Goal: Information Seeking & Learning: Learn about a topic

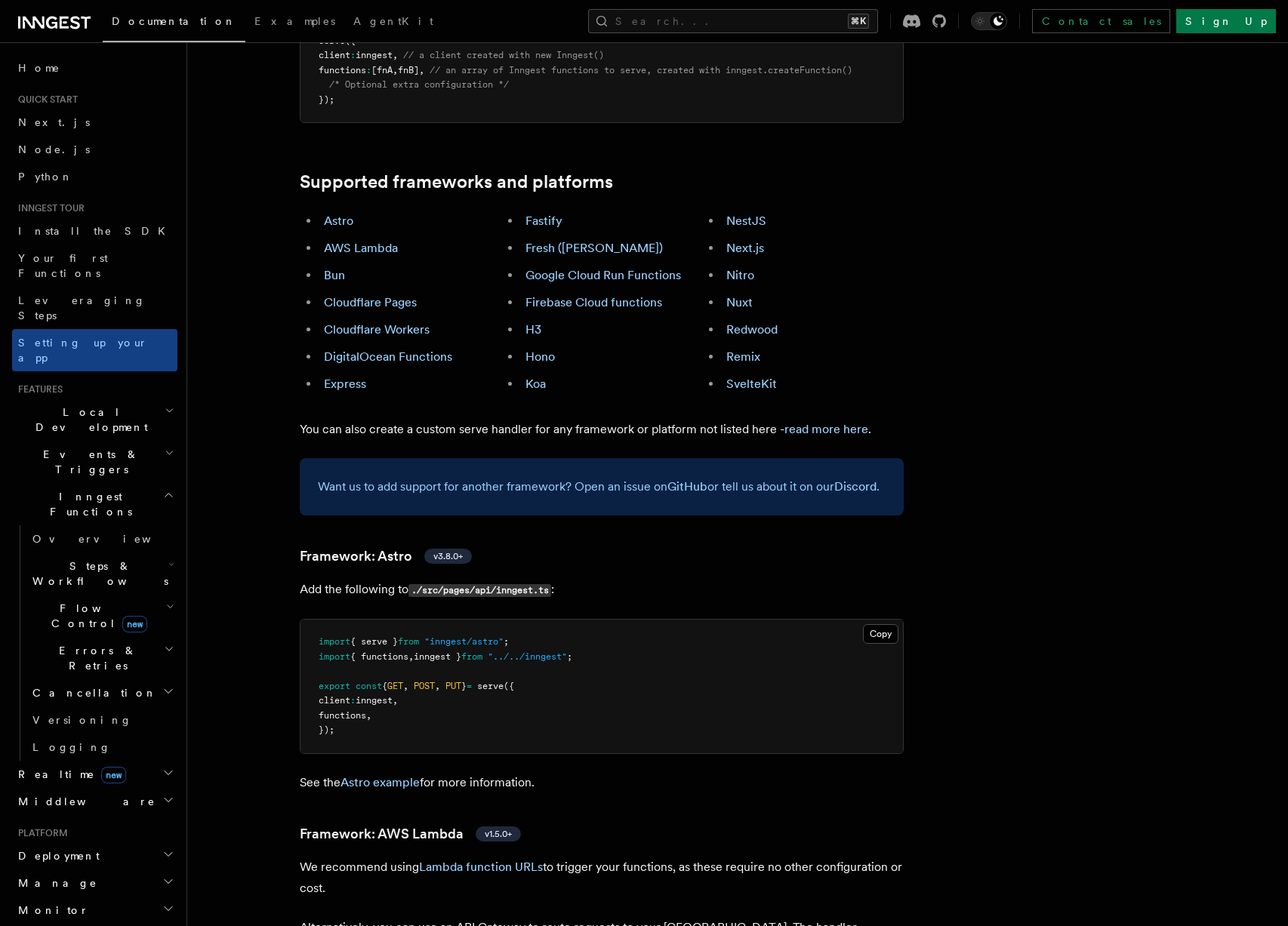
scroll to position [921, 0]
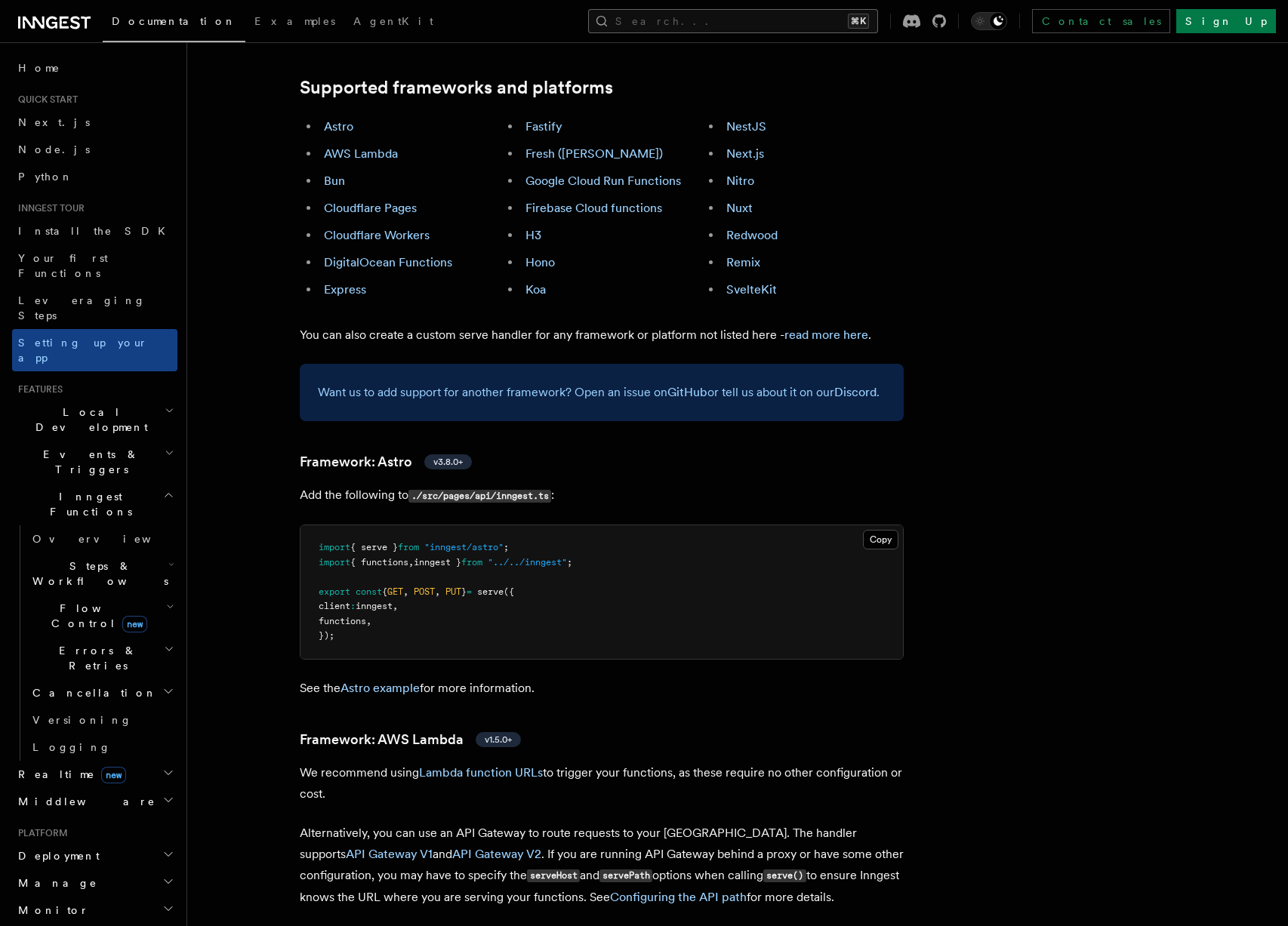
click at [782, 22] on button "Search... ⌘K" at bounding box center [732, 21] width 290 height 24
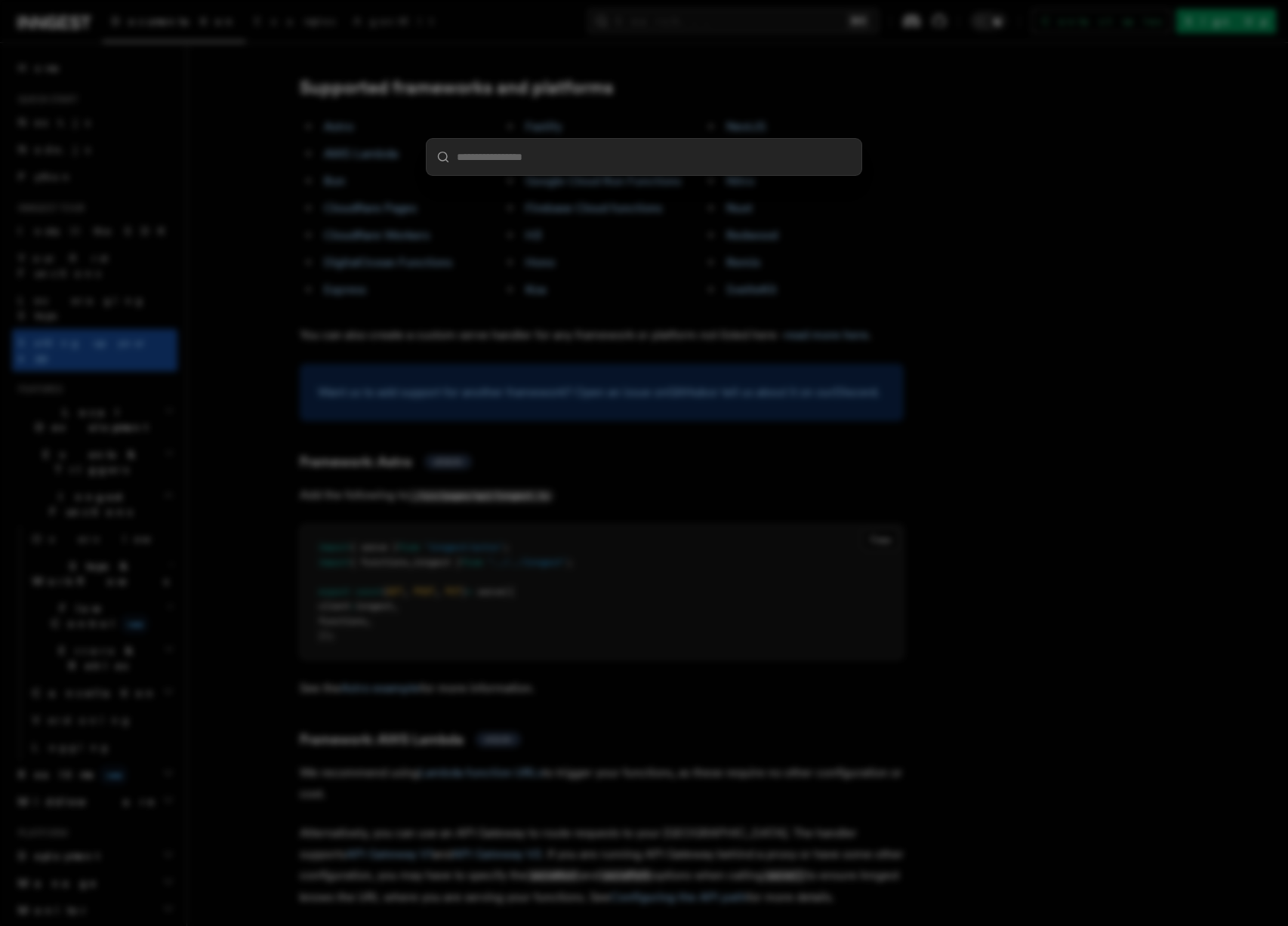
type input "**********"
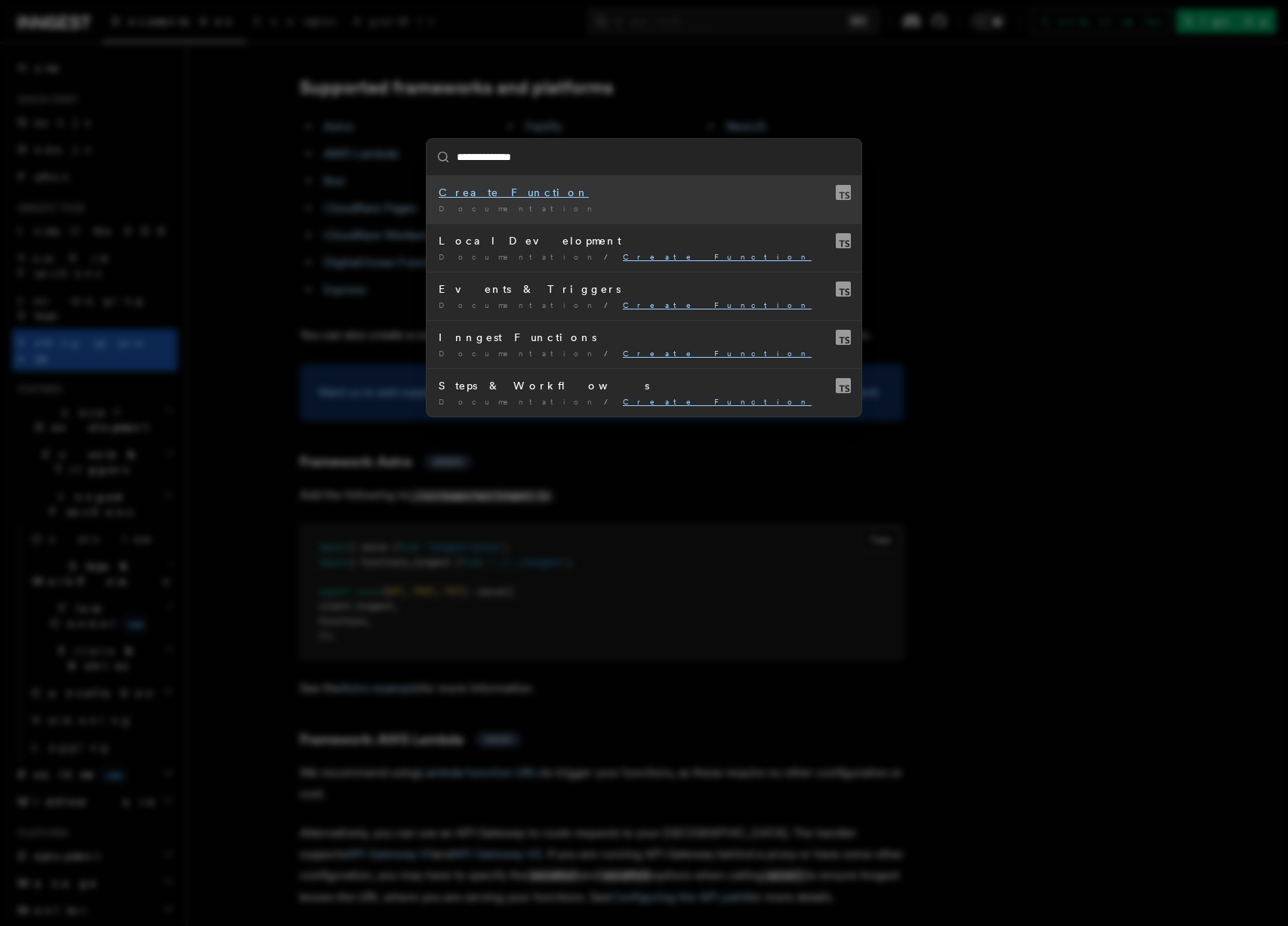
click at [483, 190] on mark "Create Function" at bounding box center [513, 192] width 151 height 12
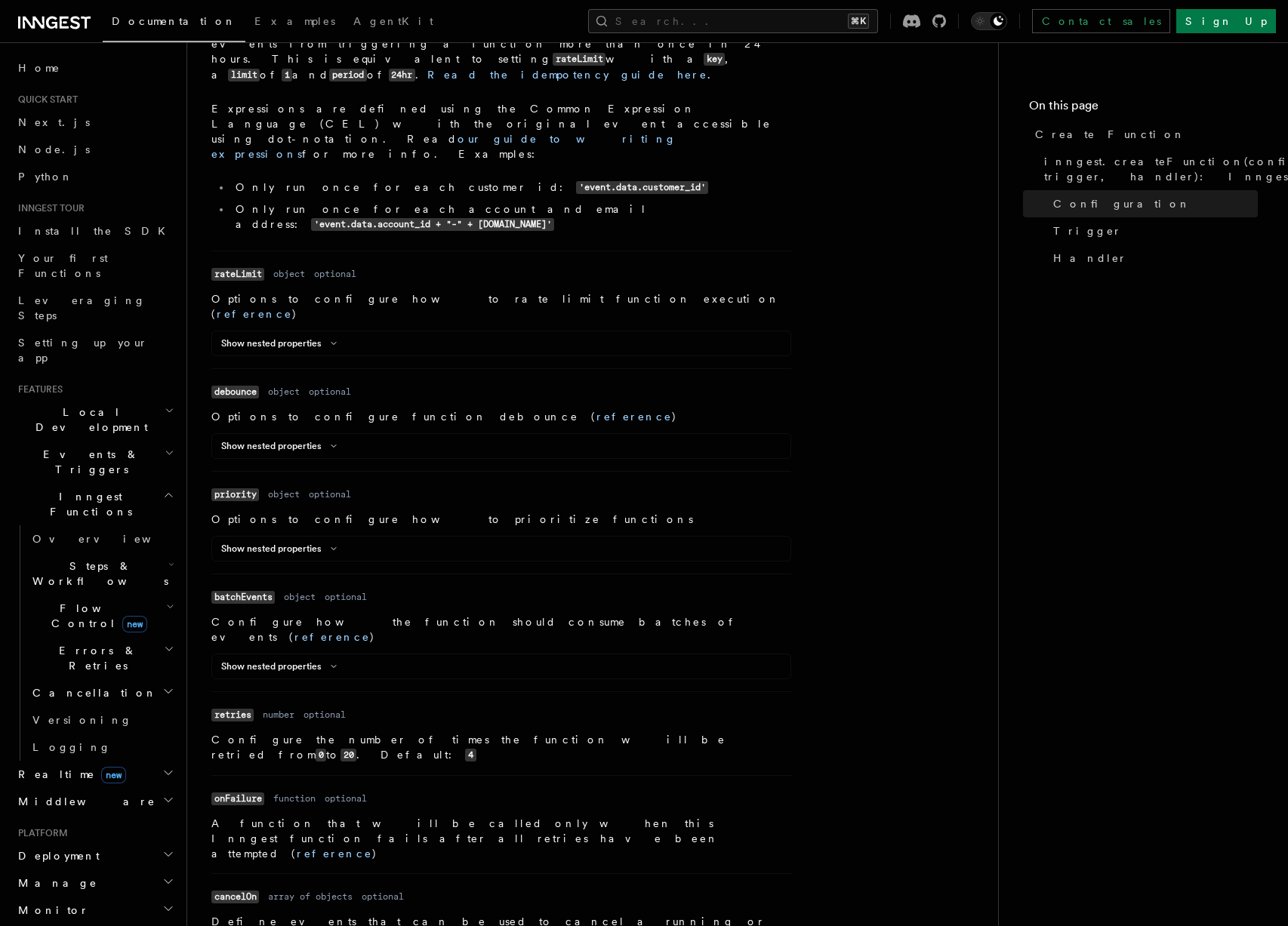
scroll to position [1114, 0]
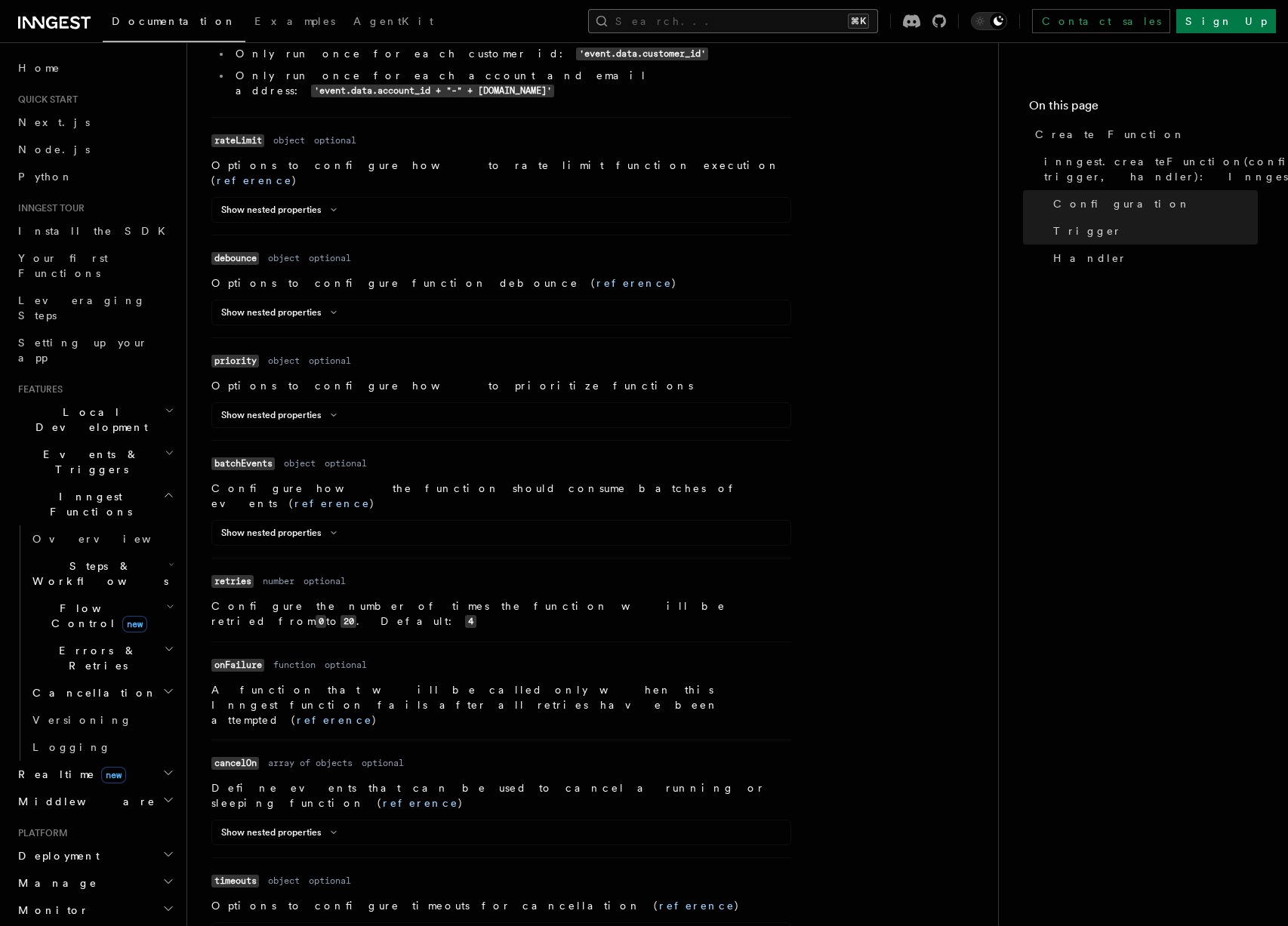
click at [761, 16] on button "Search... ⌘K" at bounding box center [732, 21] width 290 height 24
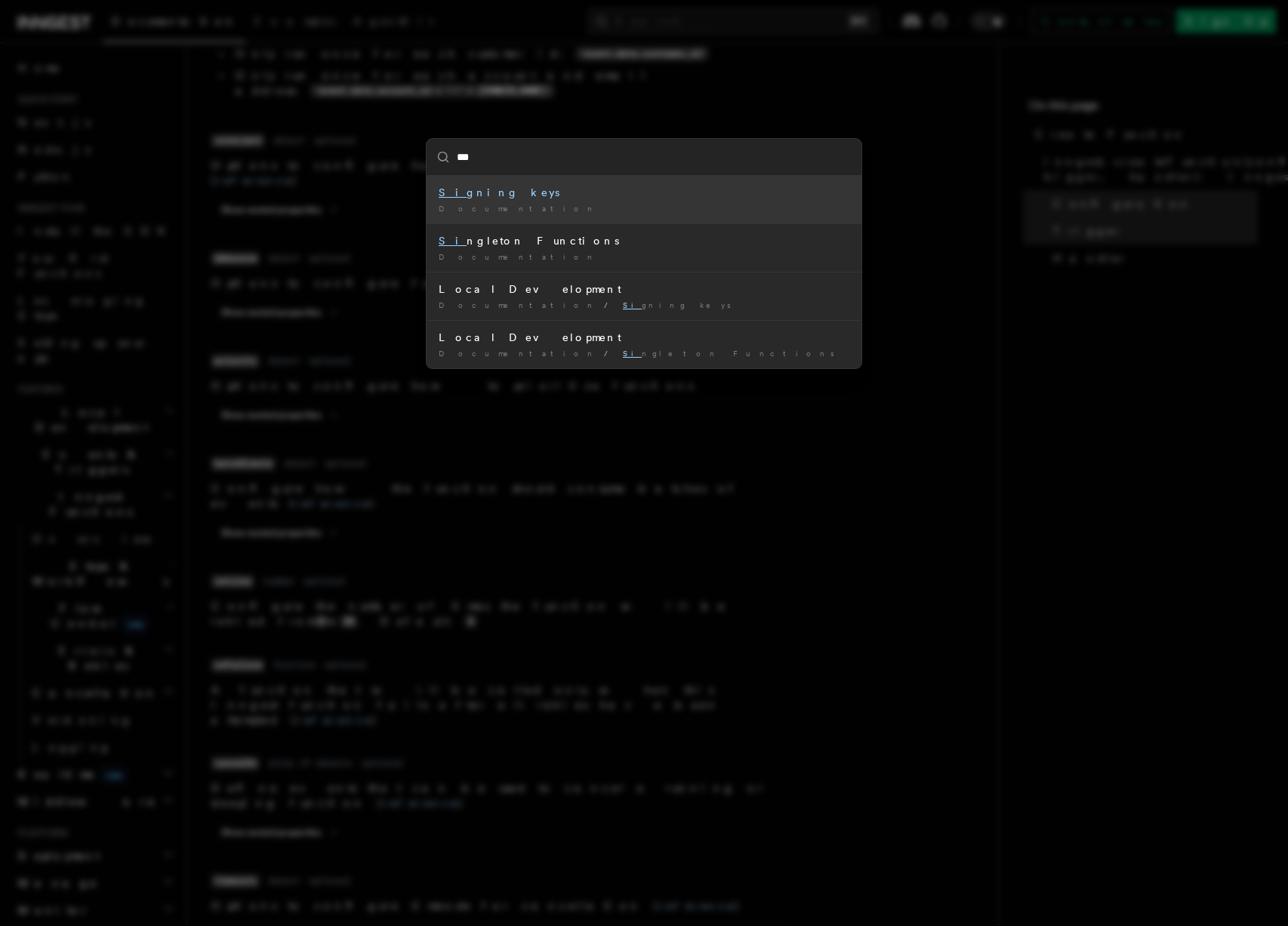
type input "****"
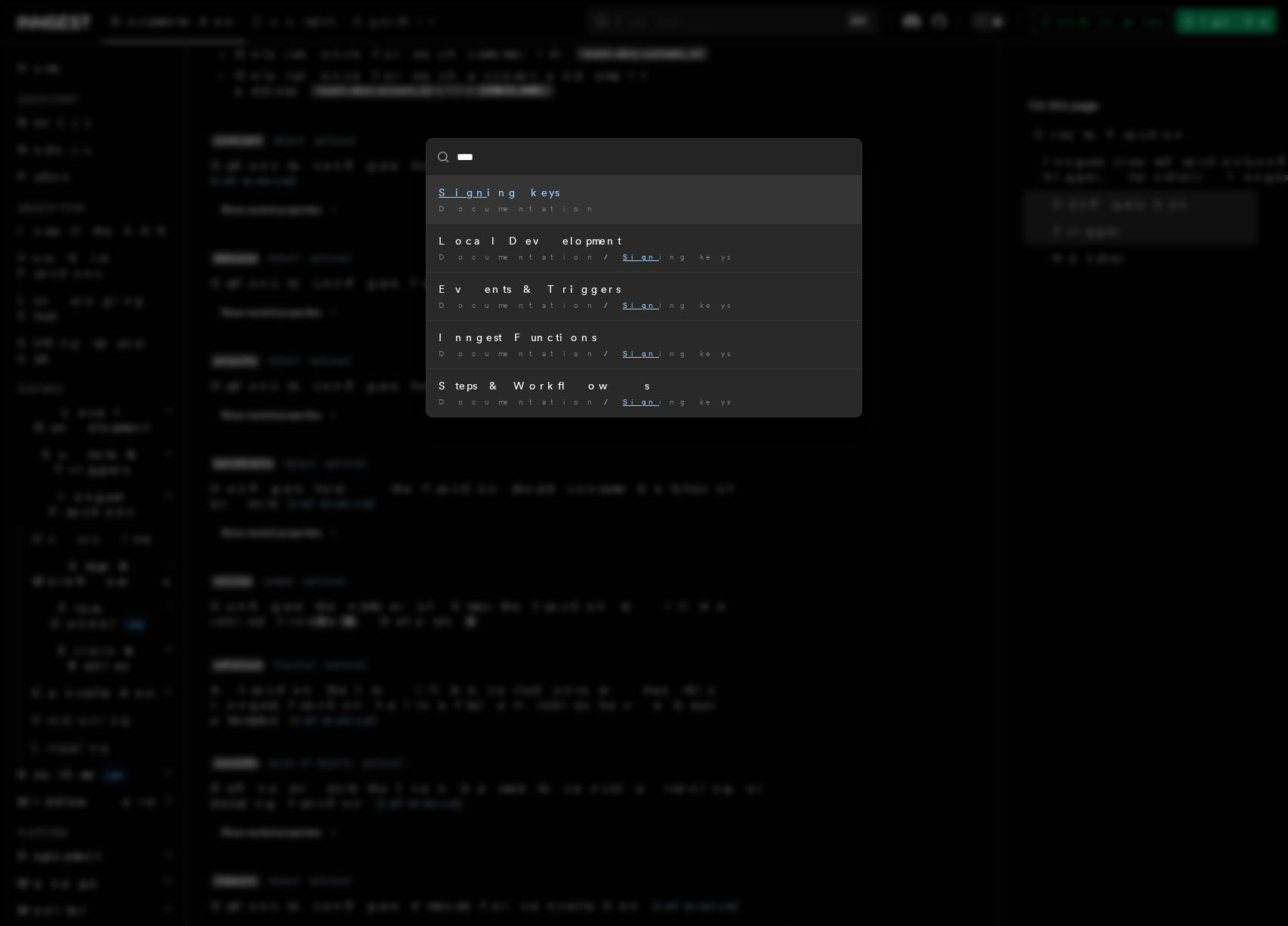
click at [465, 197] on div "Sign ing keys" at bounding box center [643, 192] width 410 height 15
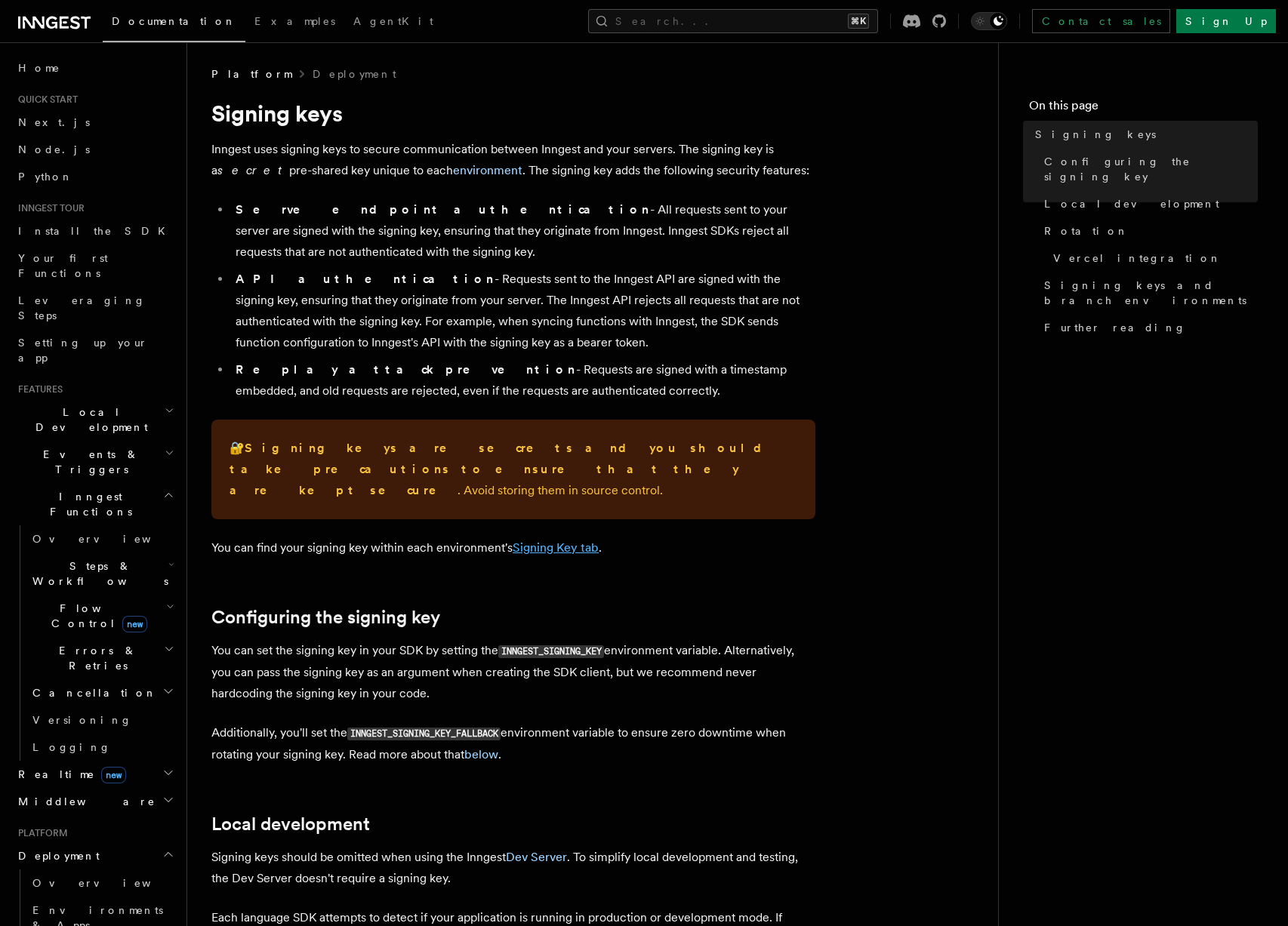
click at [553, 540] on link "Signing Key tab" at bounding box center [555, 547] width 86 height 14
click at [453, 170] on link "environment" at bounding box center [487, 170] width 69 height 14
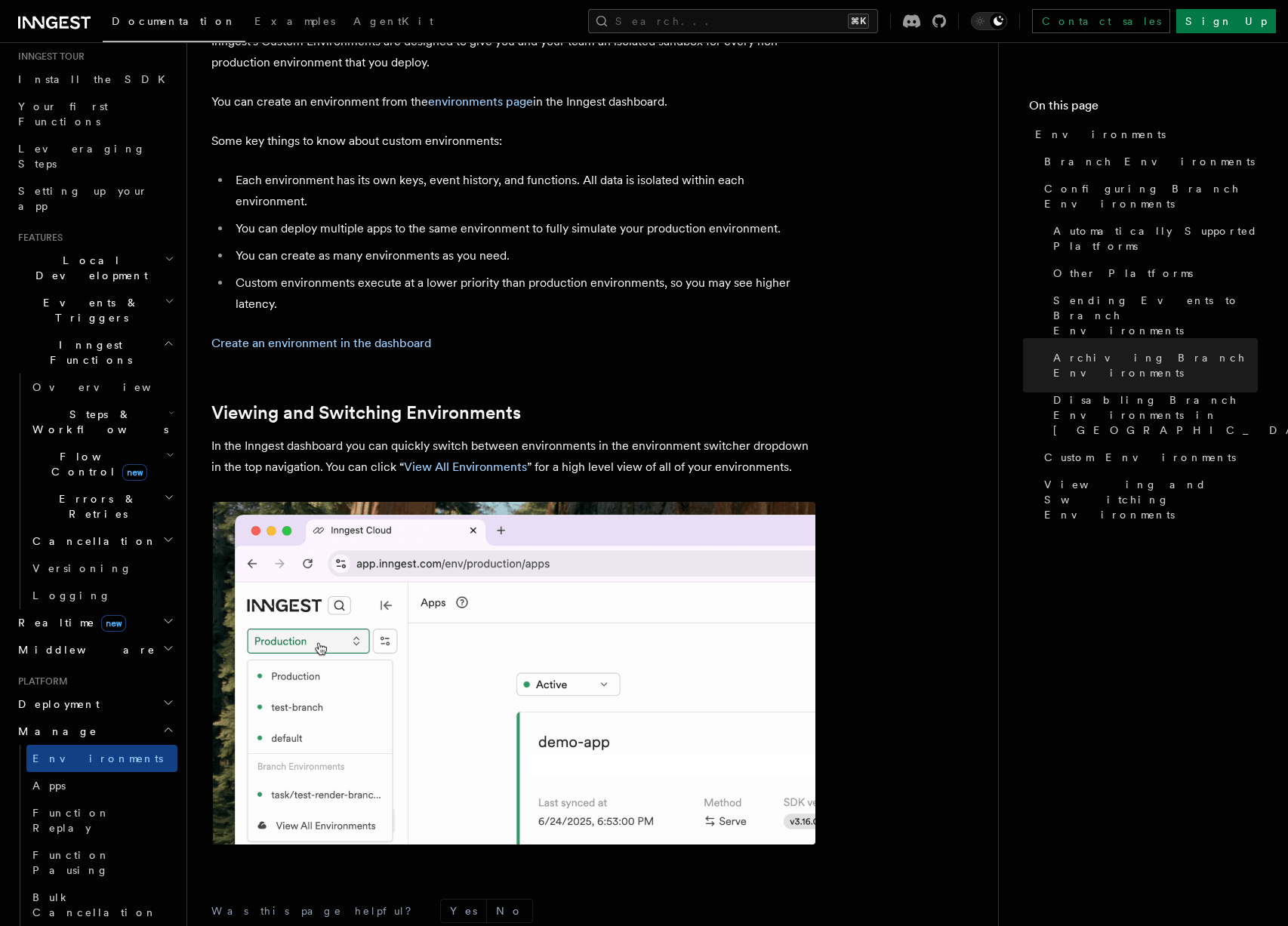
scroll to position [143, 0]
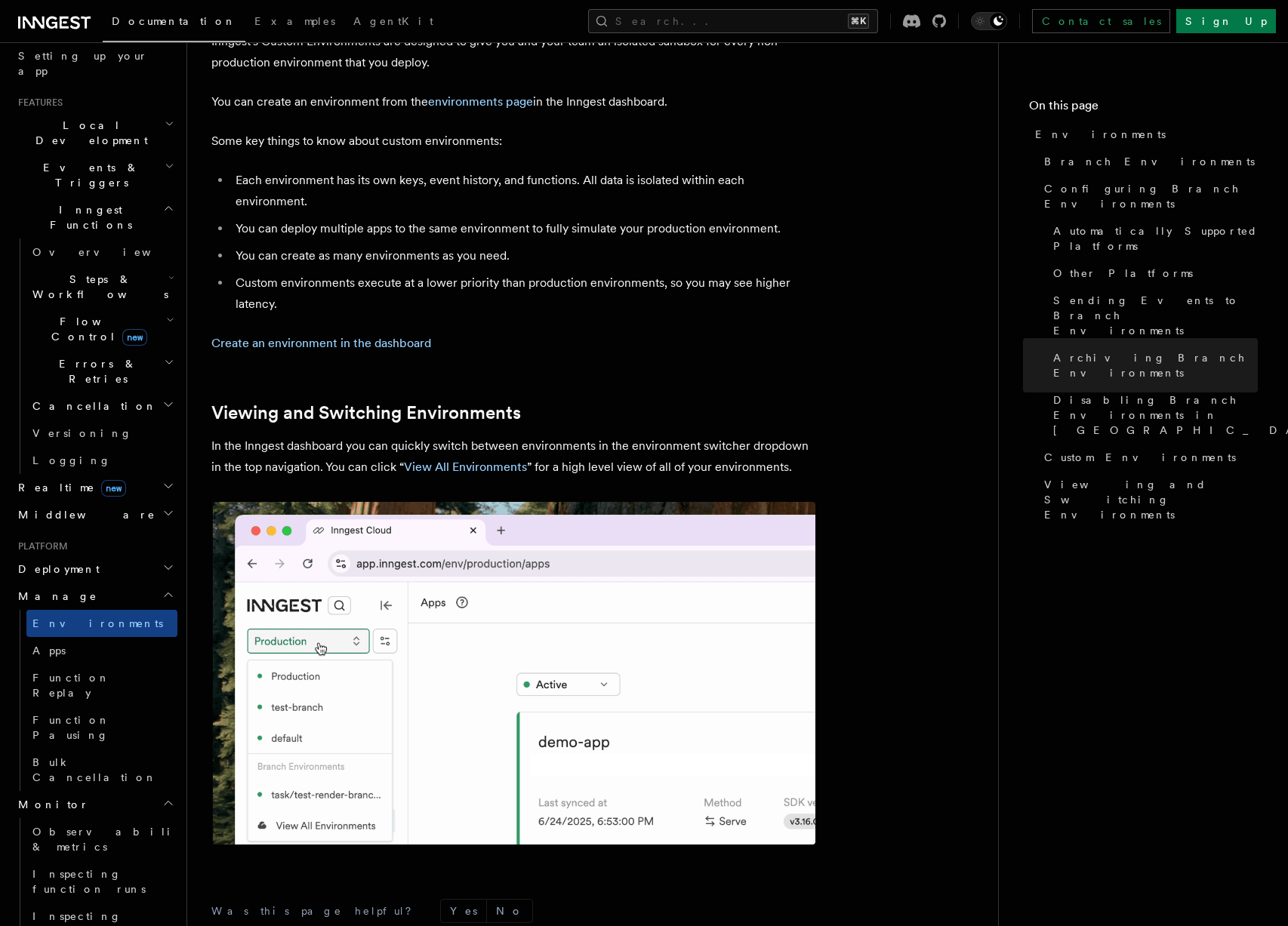
scroll to position [379, 0]
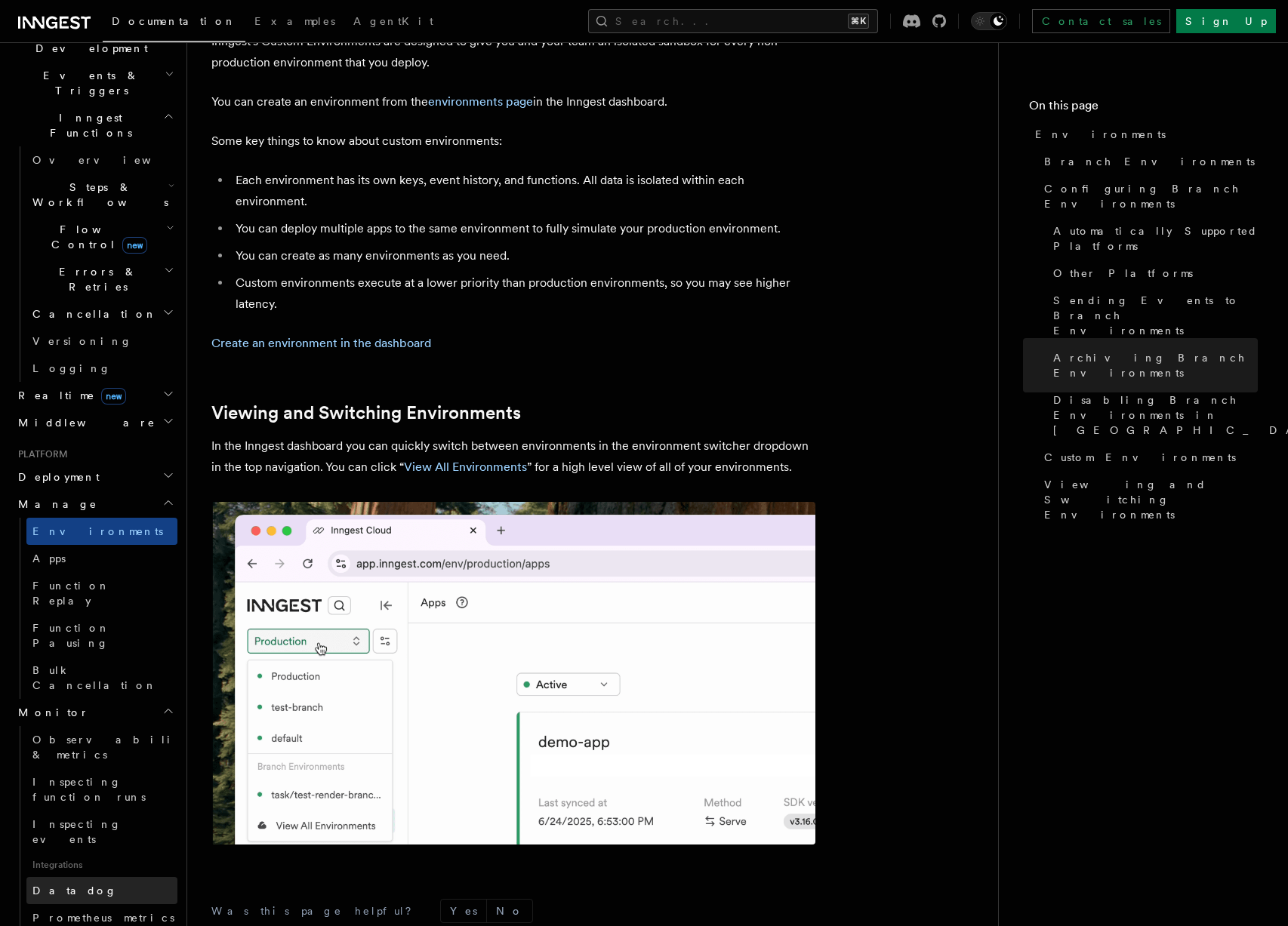
click at [62, 885] on span "Datadog" at bounding box center [75, 890] width 85 height 12
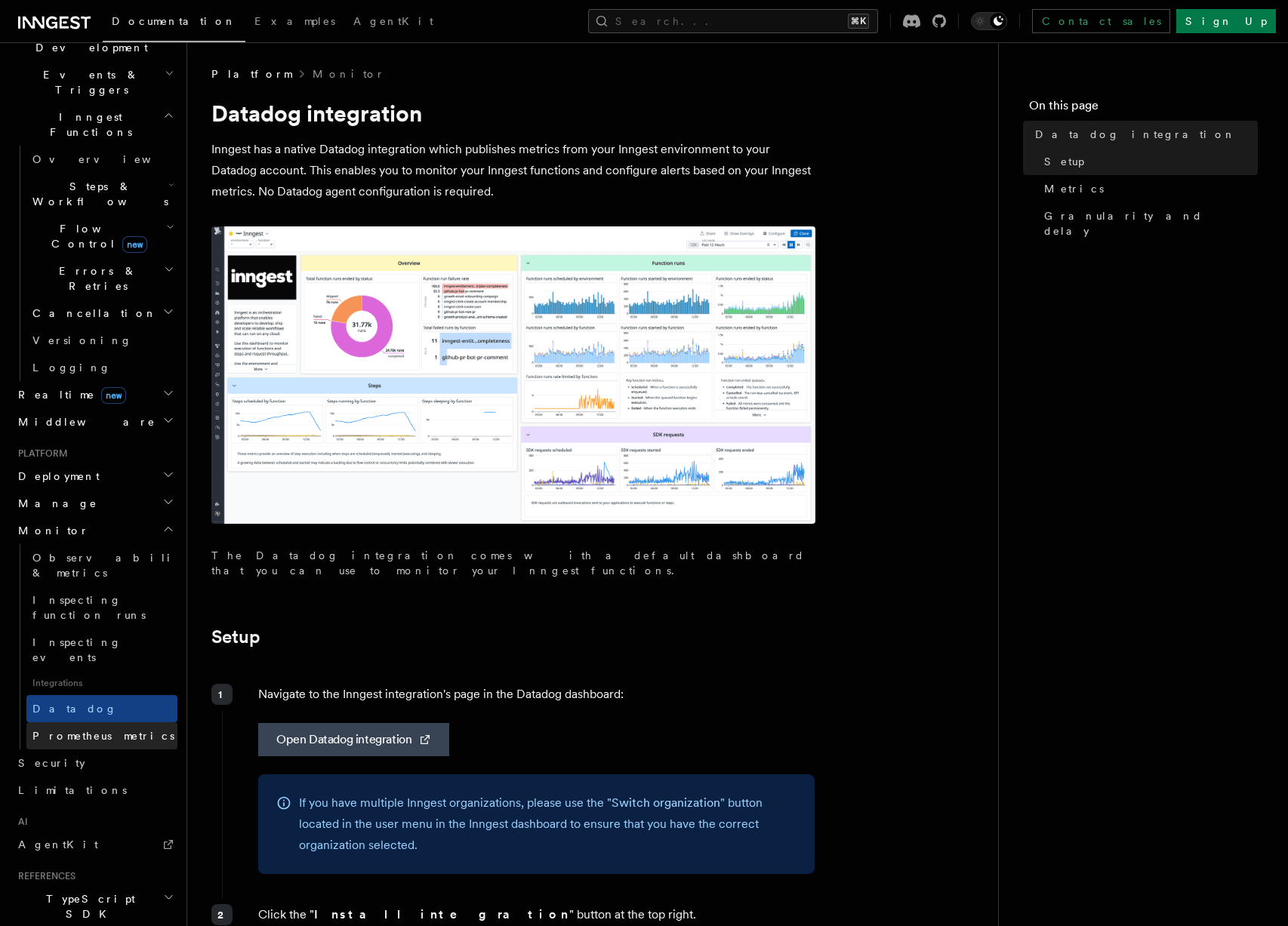
click at [105, 729] on span "Prometheus metrics" at bounding box center [103, 735] width 142 height 12
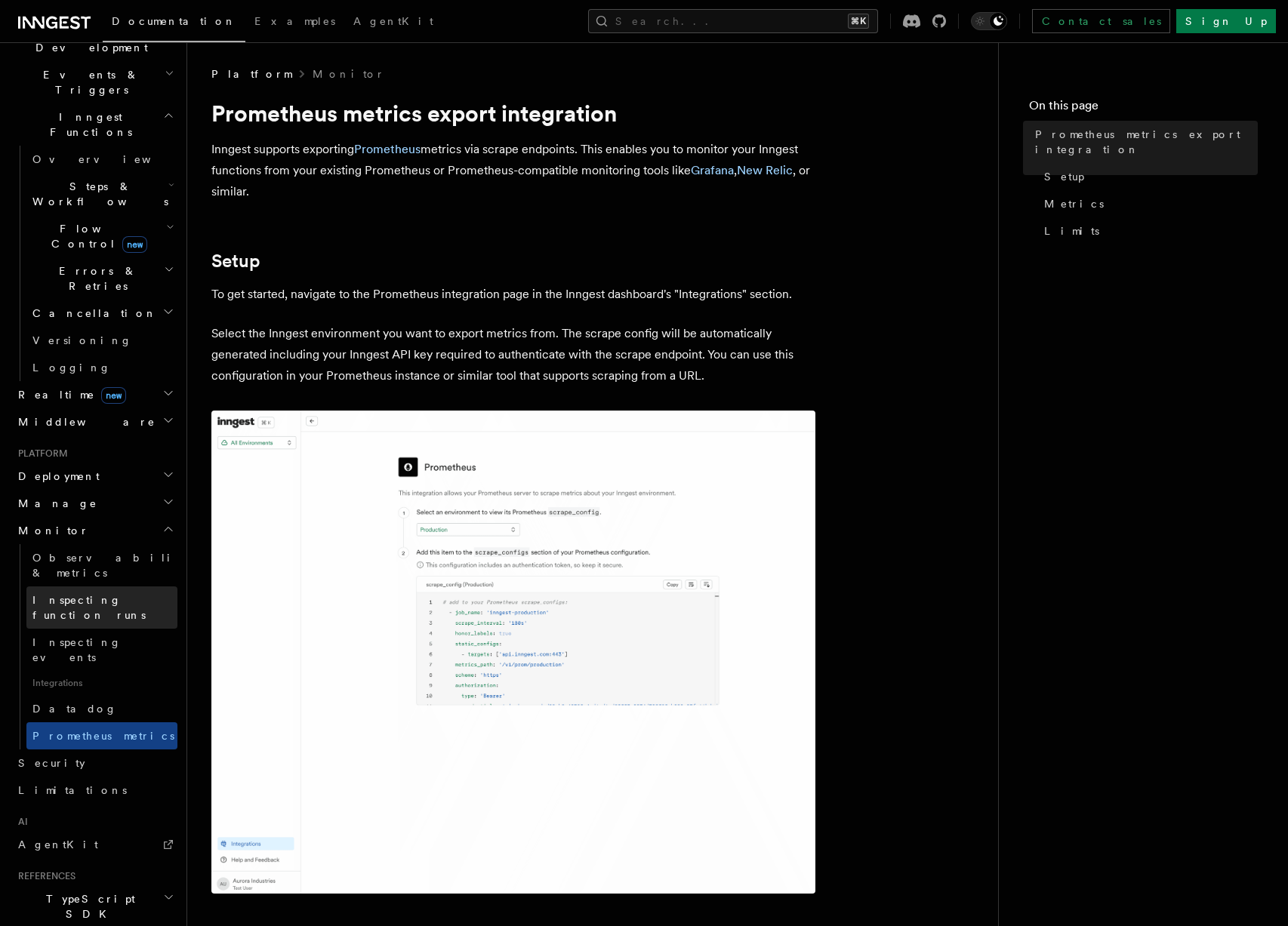
click at [106, 594] on span "Inspecting function runs" at bounding box center [89, 608] width 114 height 27
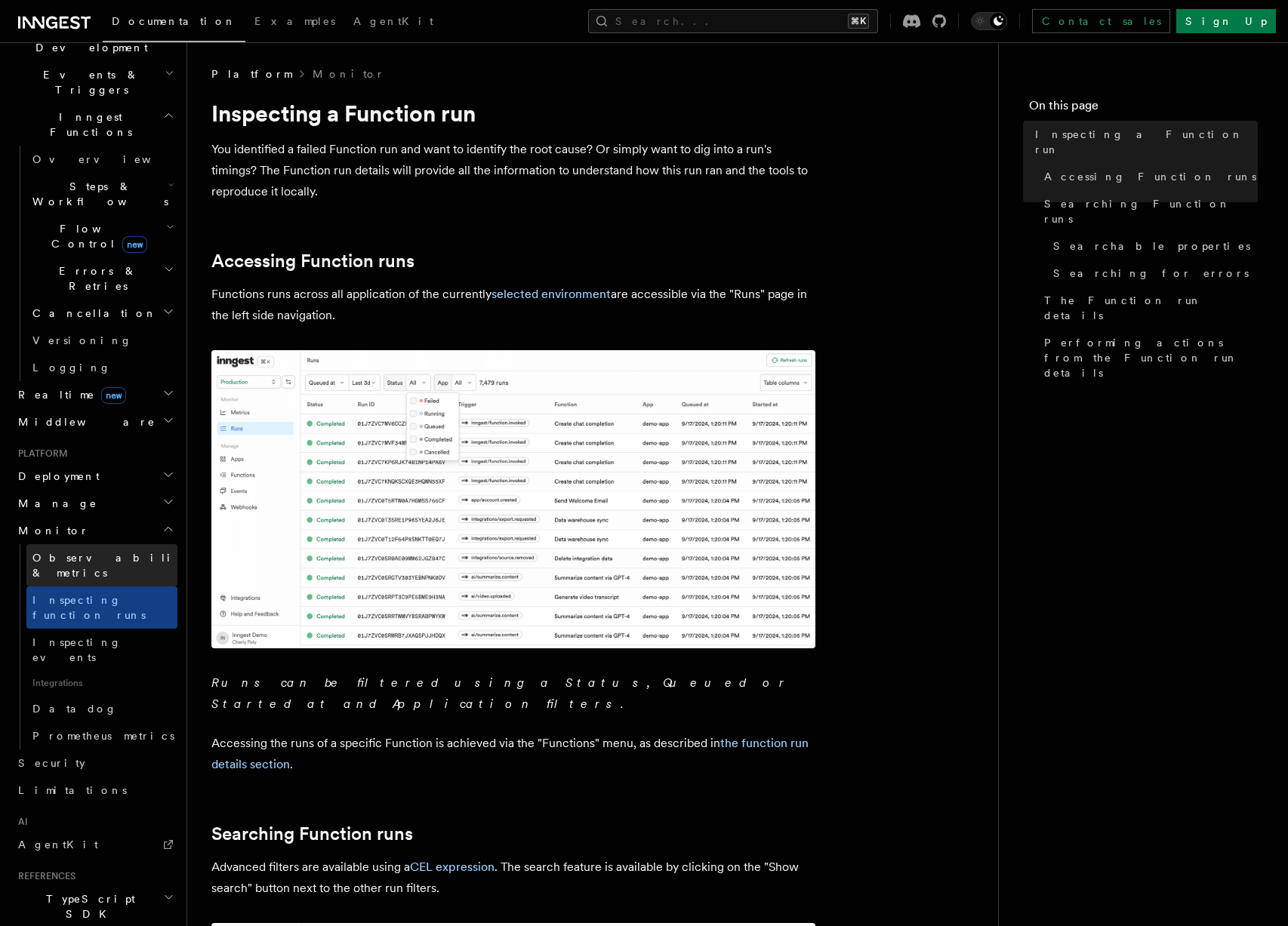
click at [117, 545] on link "Observability & metrics" at bounding box center [101, 565] width 151 height 42
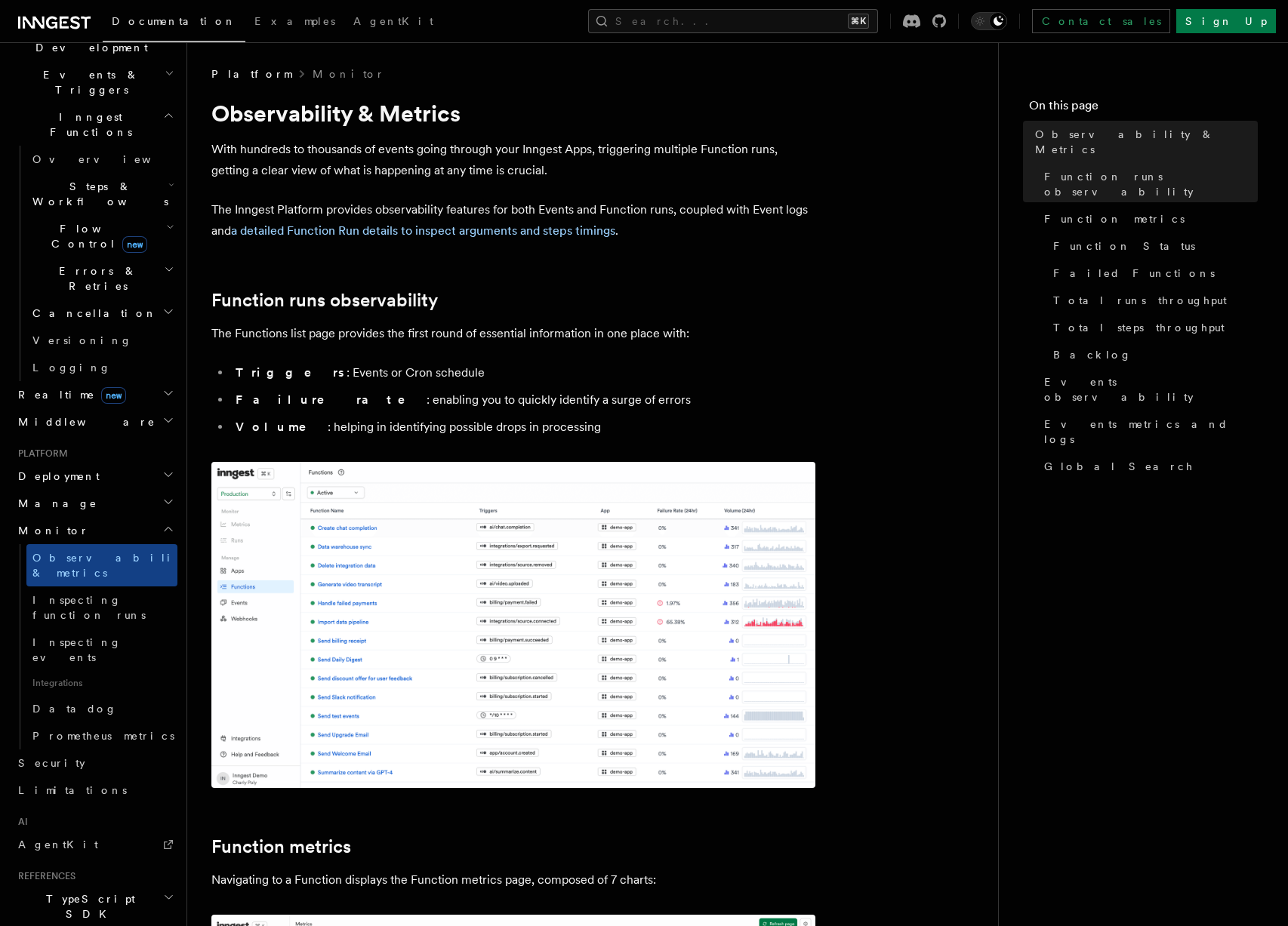
click at [84, 463] on h2 "Deployment" at bounding box center [94, 476] width 165 height 27
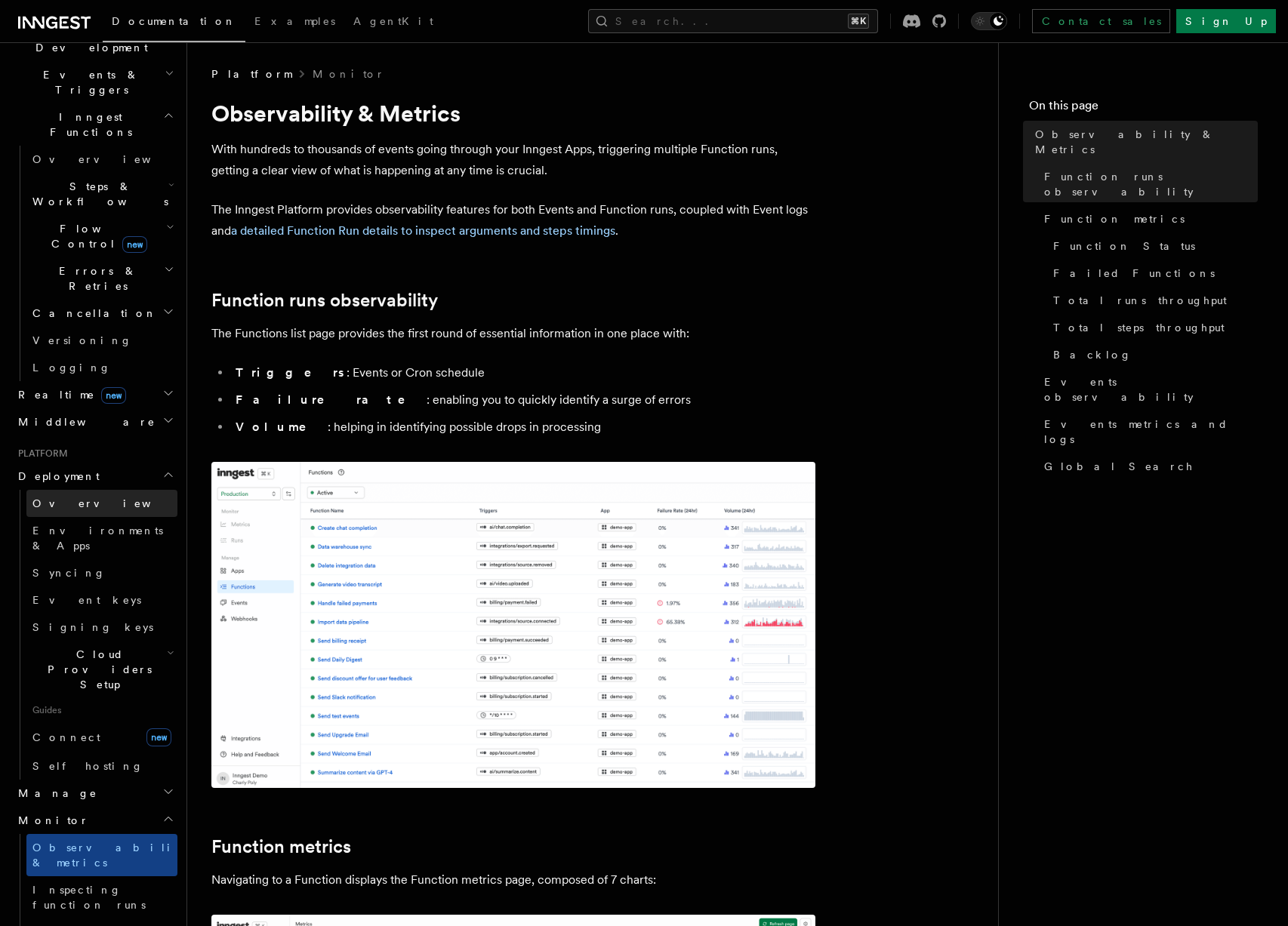
click at [67, 496] on span "Overview" at bounding box center [110, 503] width 155 height 15
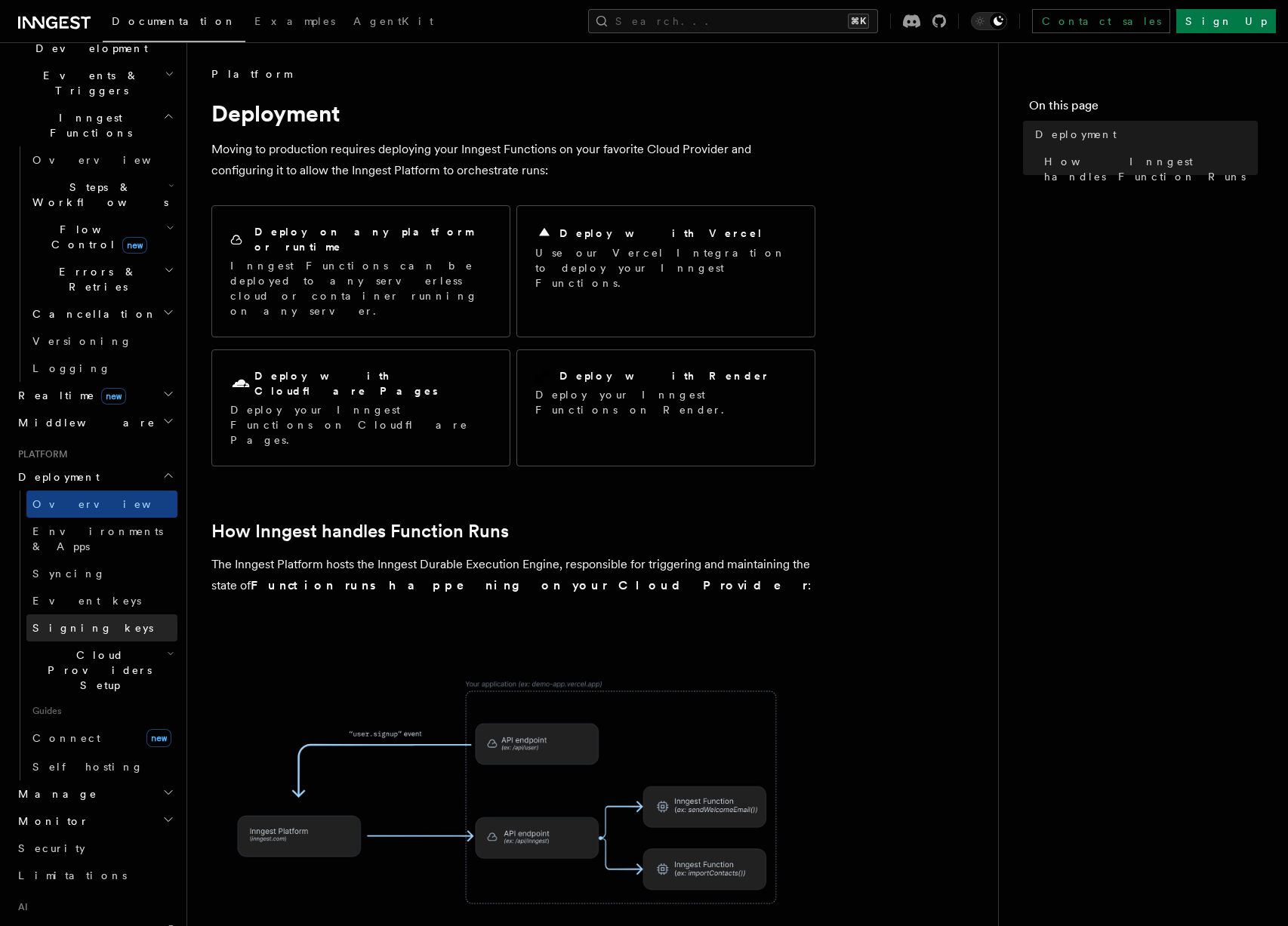
click at [85, 622] on span "Signing keys" at bounding box center [93, 628] width 121 height 12
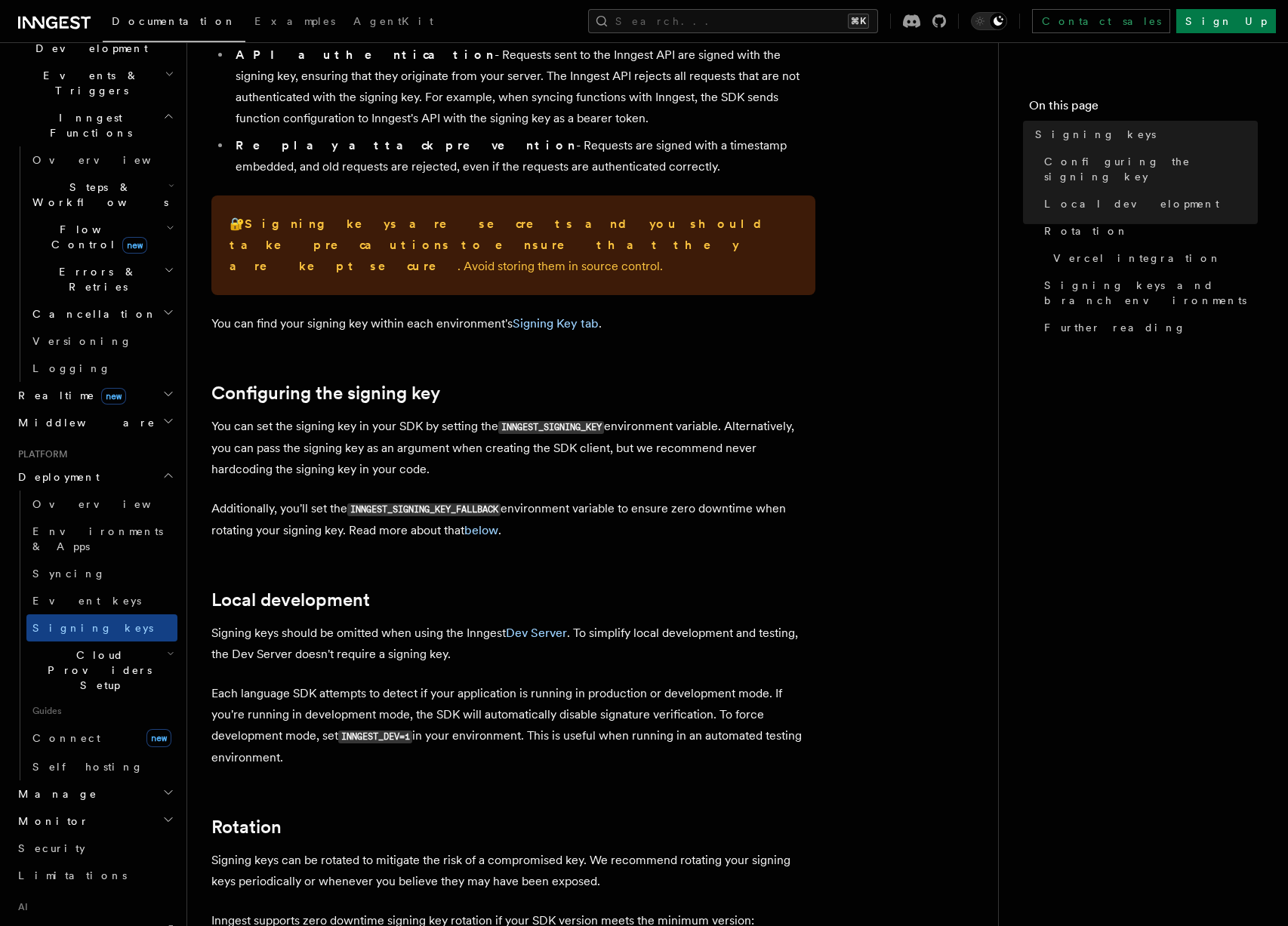
scroll to position [341, 0]
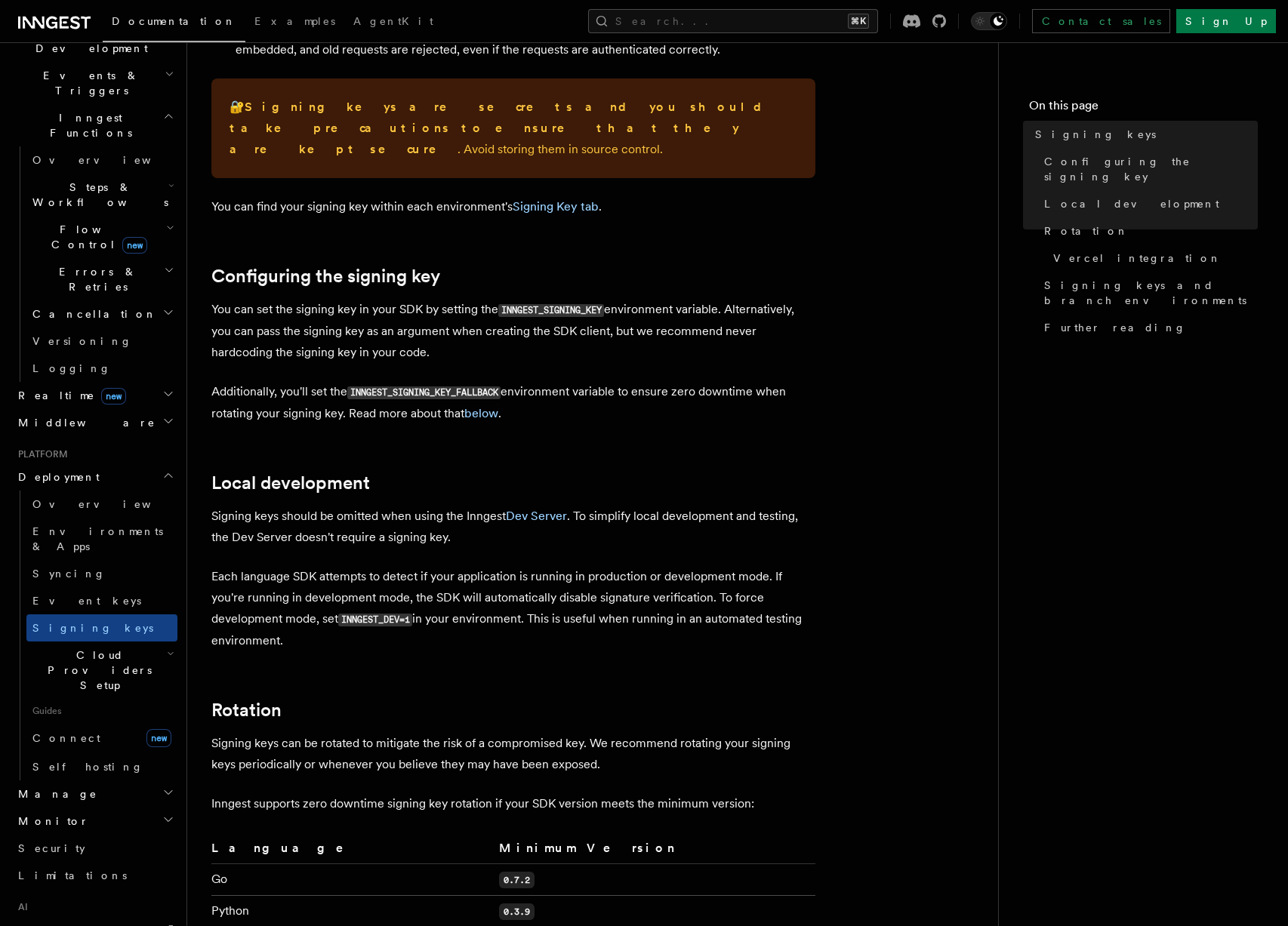
click at [371, 614] on code "INNGEST_DEV=1" at bounding box center [375, 620] width 74 height 13
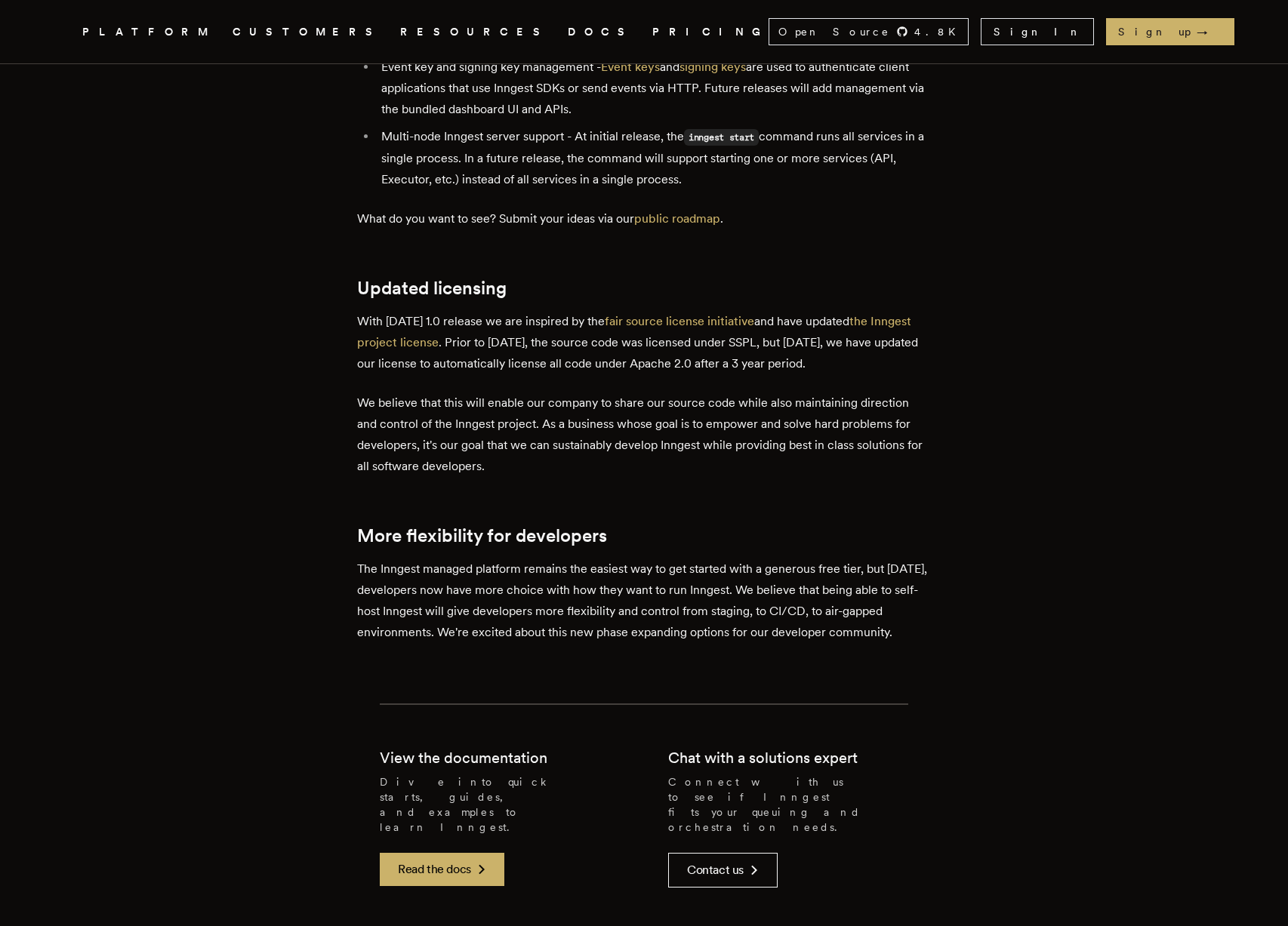
scroll to position [2957, 0]
